Goal: Task Accomplishment & Management: Manage account settings

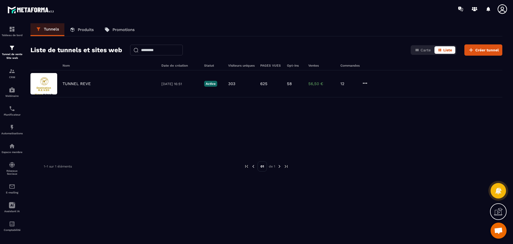
click at [89, 32] on link "Produits" at bounding box center [81, 29] width 35 height 13
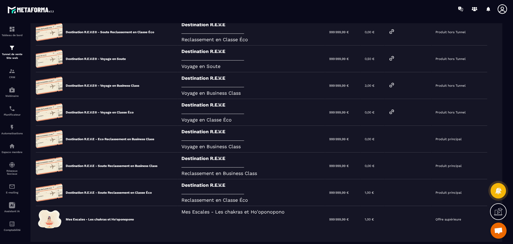
scroll to position [107, 0]
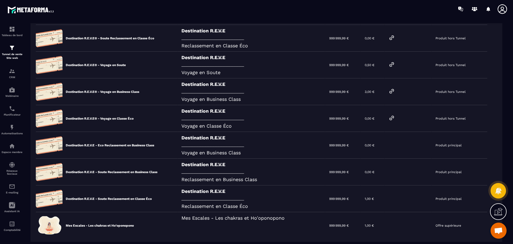
click at [393, 63] on icon at bounding box center [391, 64] width 4 height 4
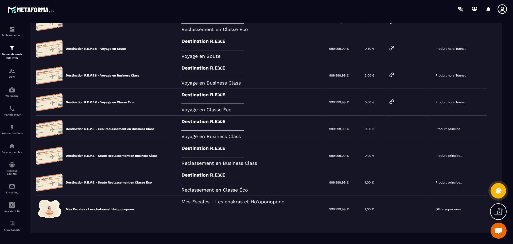
scroll to position [129, 0]
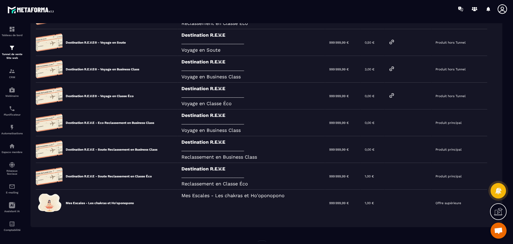
click at [0, 0] on icon at bounding box center [0, 0] width 0 height 0
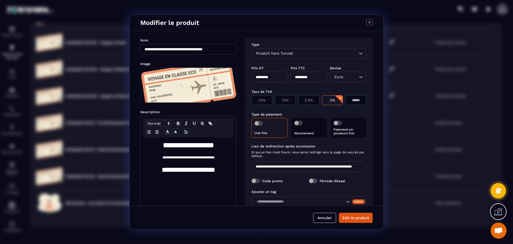
click at [274, 78] on input "*********" at bounding box center [269, 77] width 37 height 11
click at [264, 79] on input "*" at bounding box center [269, 77] width 37 height 11
type input "*"
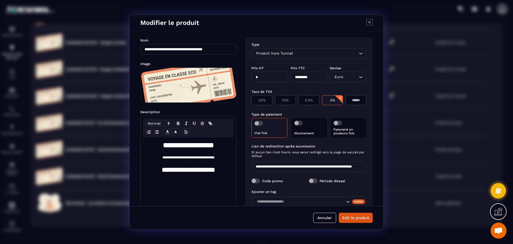
type input "*"
click at [274, 67] on div "Prix HT" at bounding box center [269, 67] width 37 height 5
click at [356, 217] on button "Edit le produit" at bounding box center [356, 217] width 34 height 10
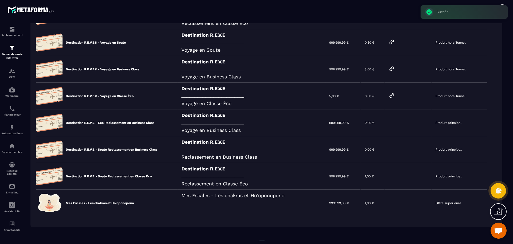
click at [0, 0] on icon at bounding box center [0, 0] width 0 height 0
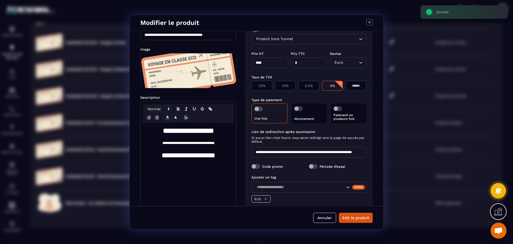
scroll to position [22, 0]
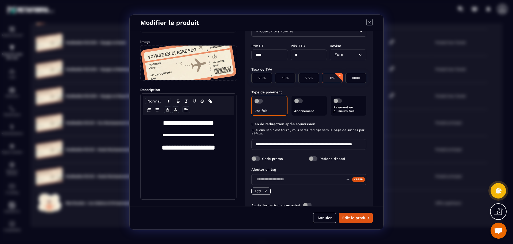
click at [322, 219] on button "Annuler" at bounding box center [324, 217] width 23 height 10
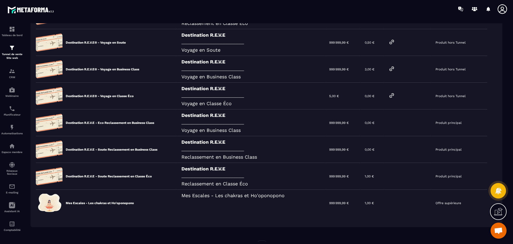
click at [227, 99] on div "Destination R.E.V.E _______________________________________ Voyage en Classe Éco" at bounding box center [251, 96] width 148 height 27
